Goal: Task Accomplishment & Management: Manage account settings

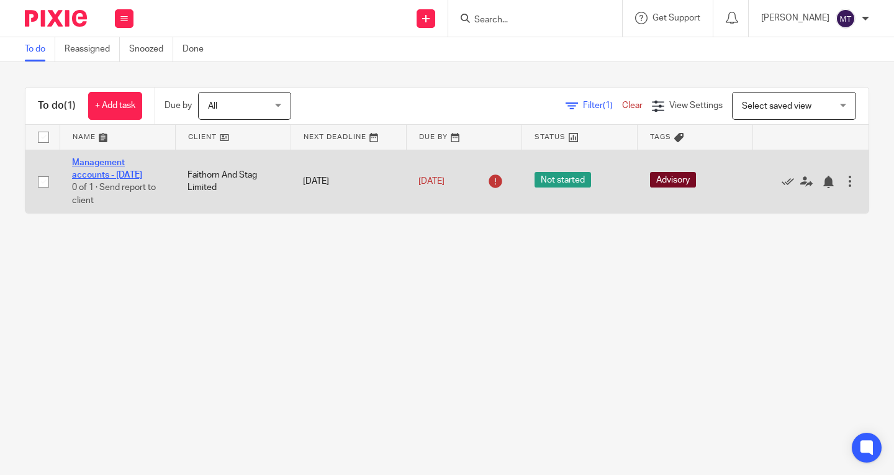
click at [106, 164] on link "Management accounts - [DATE]" at bounding box center [107, 168] width 70 height 21
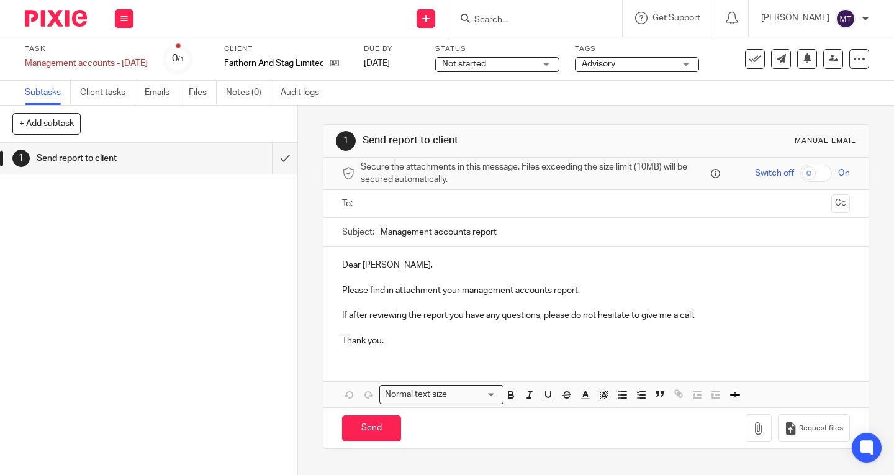
click at [513, 65] on span "Not started" at bounding box center [488, 64] width 93 height 13
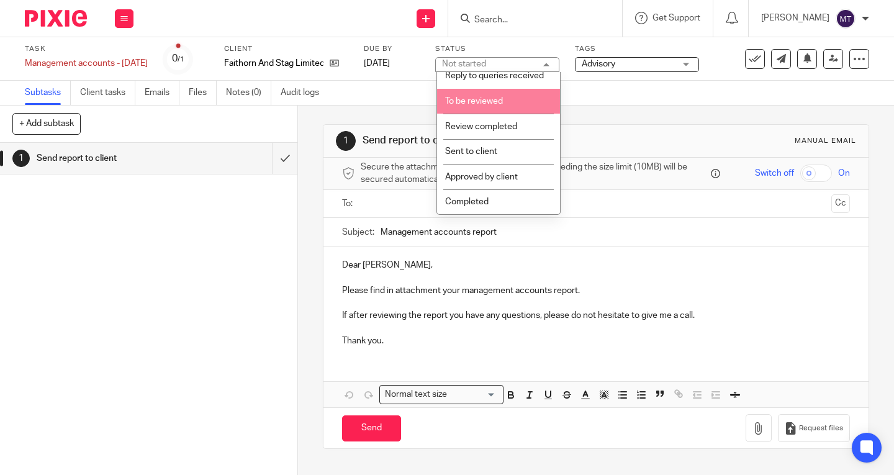
scroll to position [223, 0]
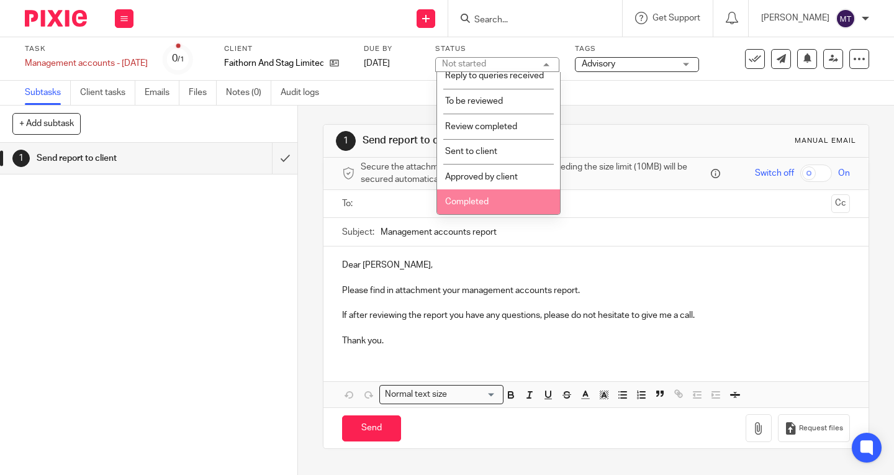
click at [474, 205] on span "Completed" at bounding box center [466, 201] width 43 height 9
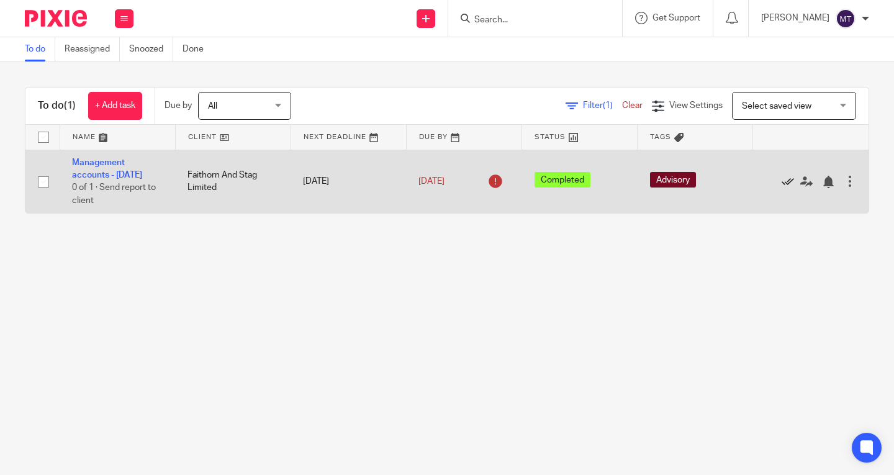
click at [782, 188] on icon at bounding box center [788, 182] width 12 height 12
click at [782, 186] on icon at bounding box center [788, 182] width 12 height 12
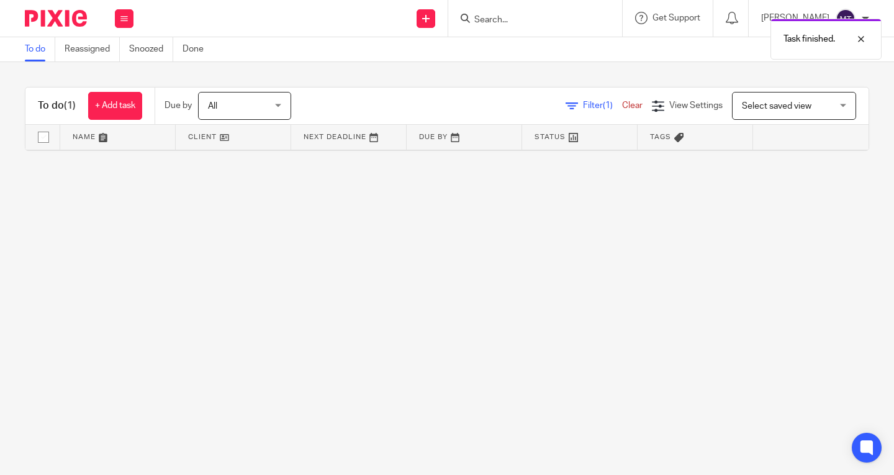
click at [709, 273] on main "To do Reassigned Snoozed Done To do (1) + Add task Due by All All Today Tomorro…" at bounding box center [447, 237] width 894 height 475
click at [355, 268] on main "To do Reassigned Snoozed Done To do (1) + Add task Due by All All Today Tomorro…" at bounding box center [447, 237] width 894 height 475
